Goal: Information Seeking & Learning: Understand process/instructions

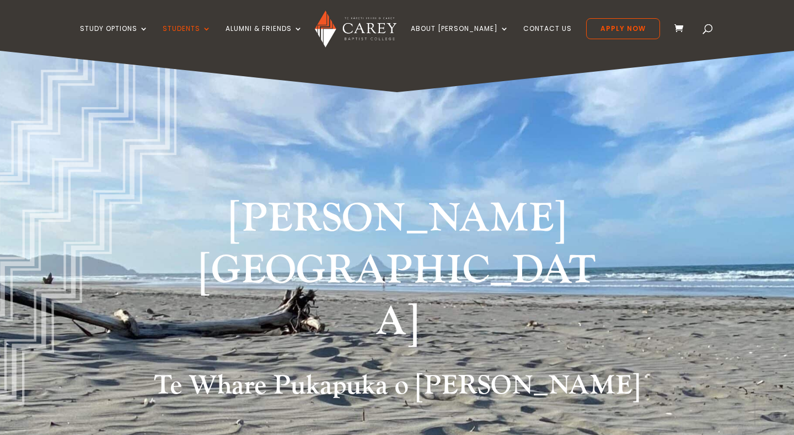
click at [681, 24] on div "Study Options Certificate in Christian Leadership (Micro-credential) Intermissi…" at bounding box center [397, 25] width 760 height 51
click at [693, 28] on div "Study Options Certificate in Christian Leadership (Micro-credential) Intermissi…" at bounding box center [397, 25] width 760 height 51
click at [708, 31] on span at bounding box center [708, 31] width 0 height 0
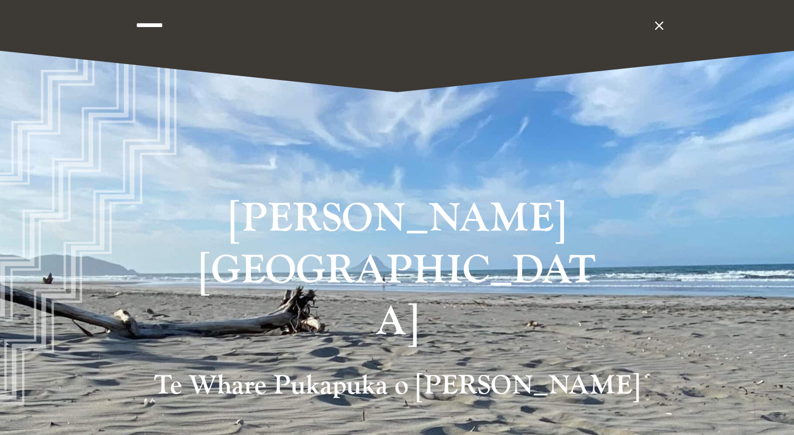
type input "**********"
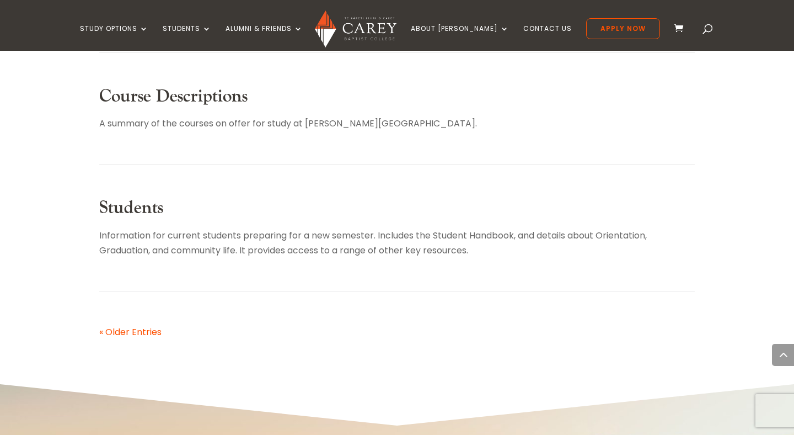
scroll to position [584, 0]
click at [511, 236] on p "Information for current students preparing for a new semester. Includes the Stu…" at bounding box center [397, 242] width 596 height 30
click at [141, 210] on link "Students" at bounding box center [131, 206] width 64 height 23
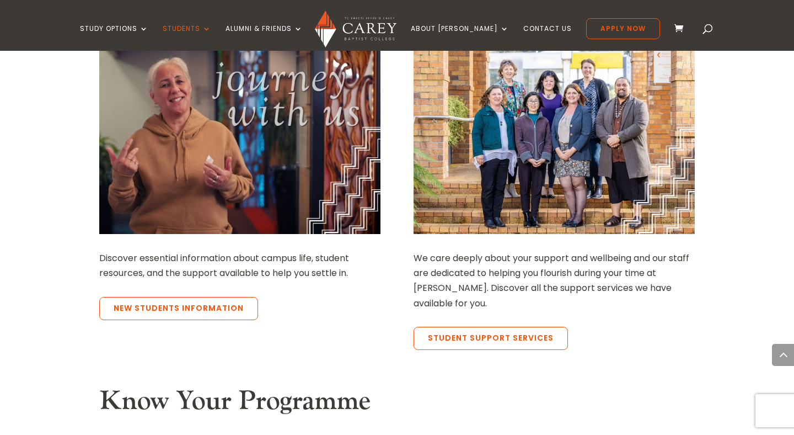
scroll to position [863, 0]
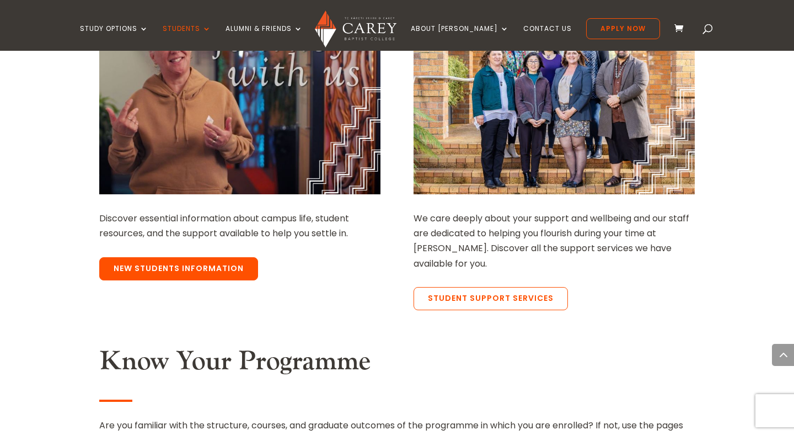
click at [213, 257] on link "New Students Information" at bounding box center [178, 268] width 159 height 23
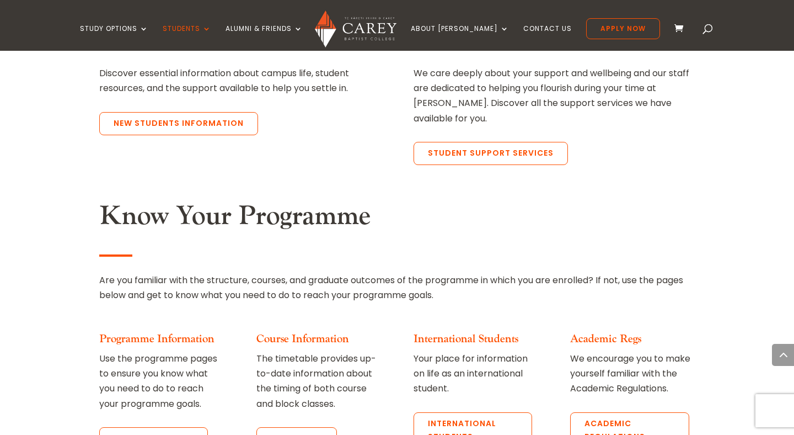
scroll to position [1010, 0]
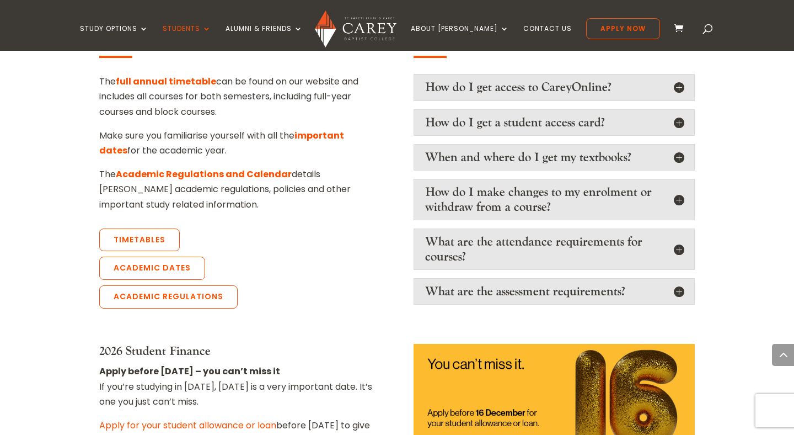
scroll to position [1116, 0]
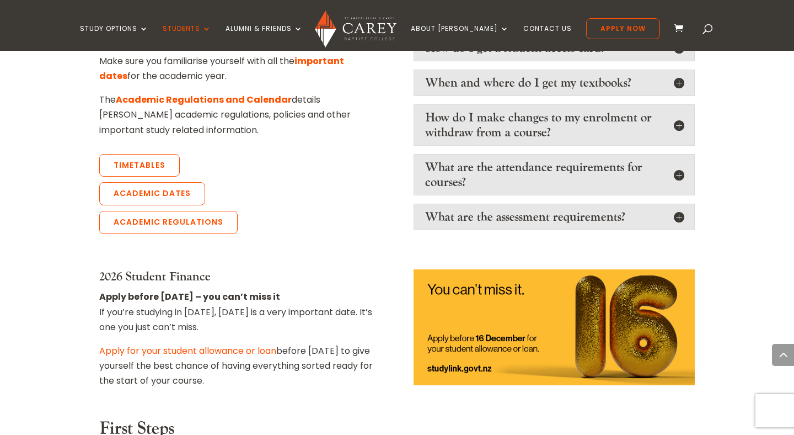
click at [680, 210] on h5 "What are the assessment requirements?" at bounding box center [554, 217] width 258 height 14
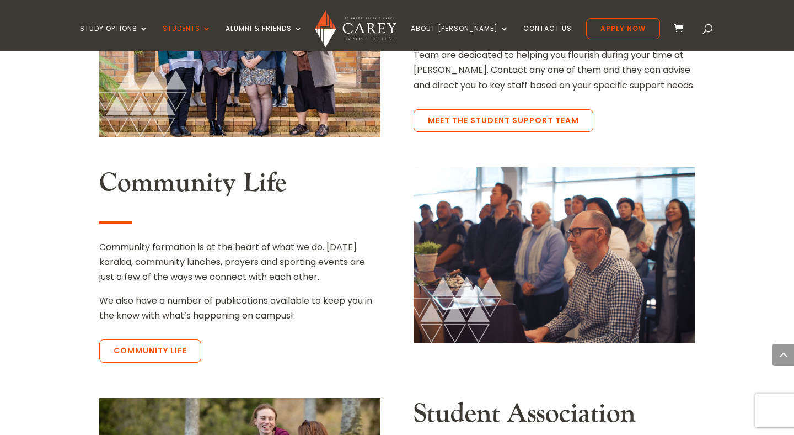
scroll to position [2052, 0]
